Goal: Task Accomplishment & Management: Manage account settings

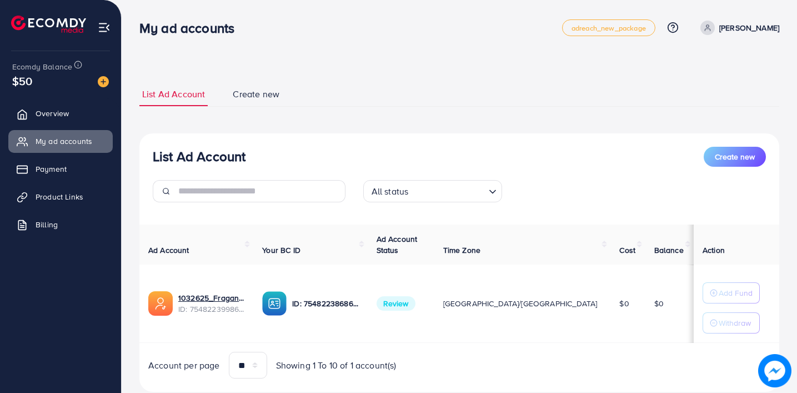
click at [732, 22] on p "[PERSON_NAME]" at bounding box center [749, 27] width 60 height 13
click at [717, 87] on span "Log out" at bounding box center [713, 90] width 30 height 13
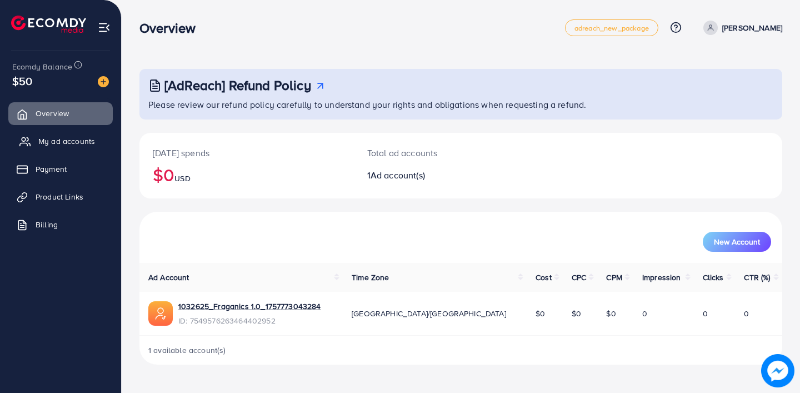
click at [92, 145] on span "My ad accounts" at bounding box center [66, 141] width 57 height 11
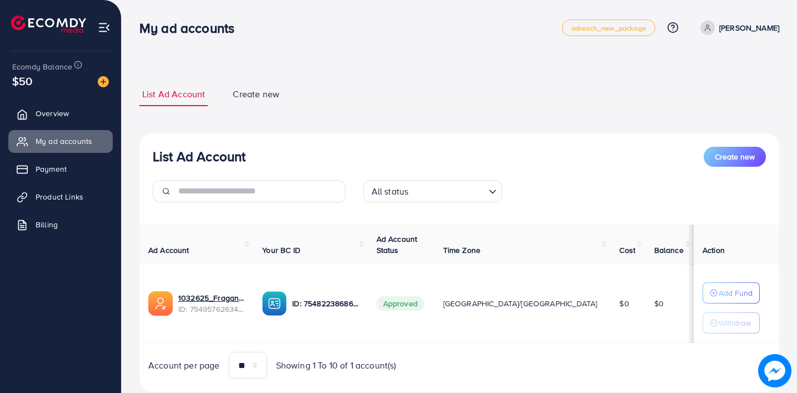
scroll to position [30, 0]
